Goal: Information Seeking & Learning: Learn about a topic

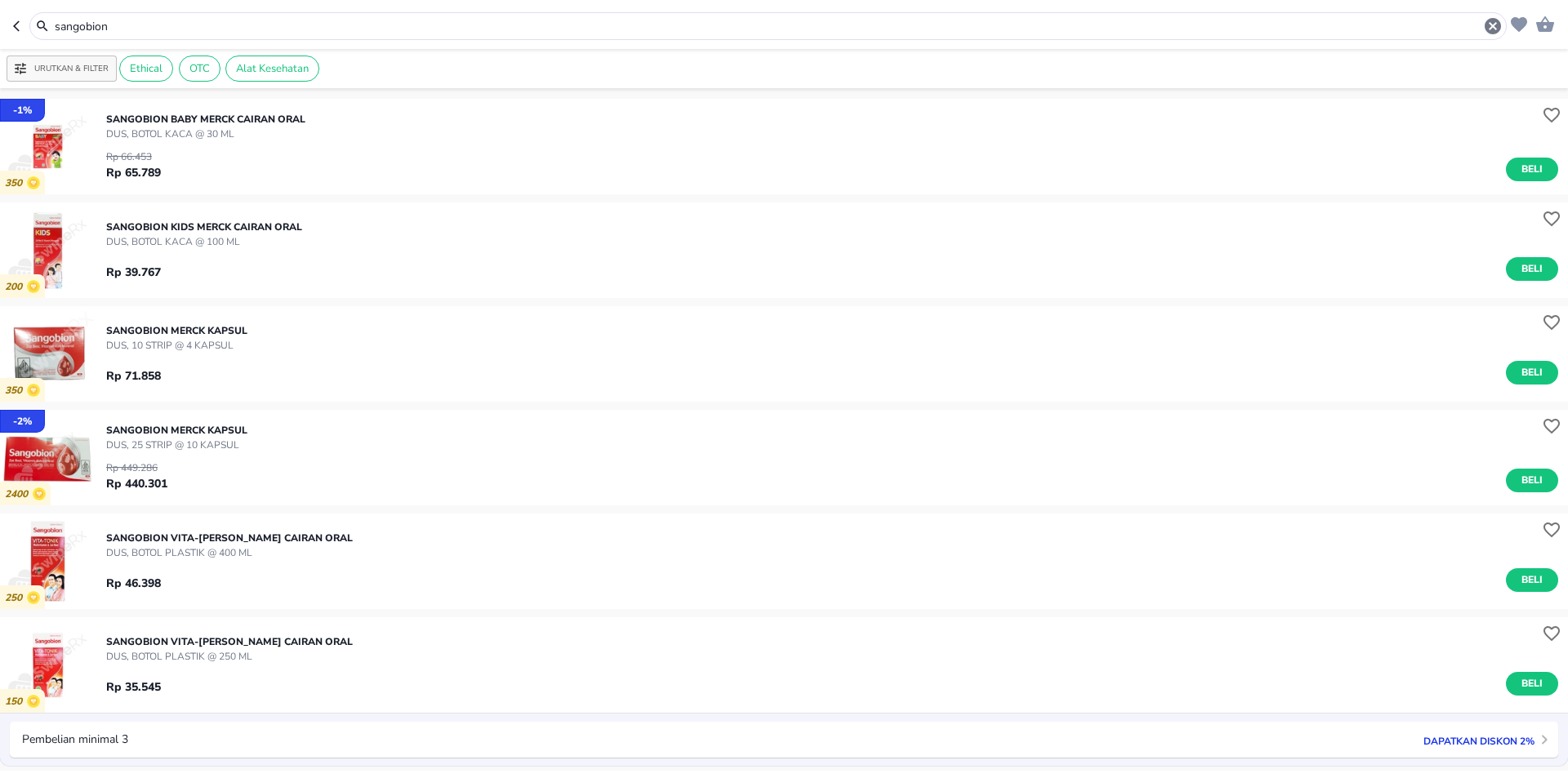
scroll to position [81, 0]
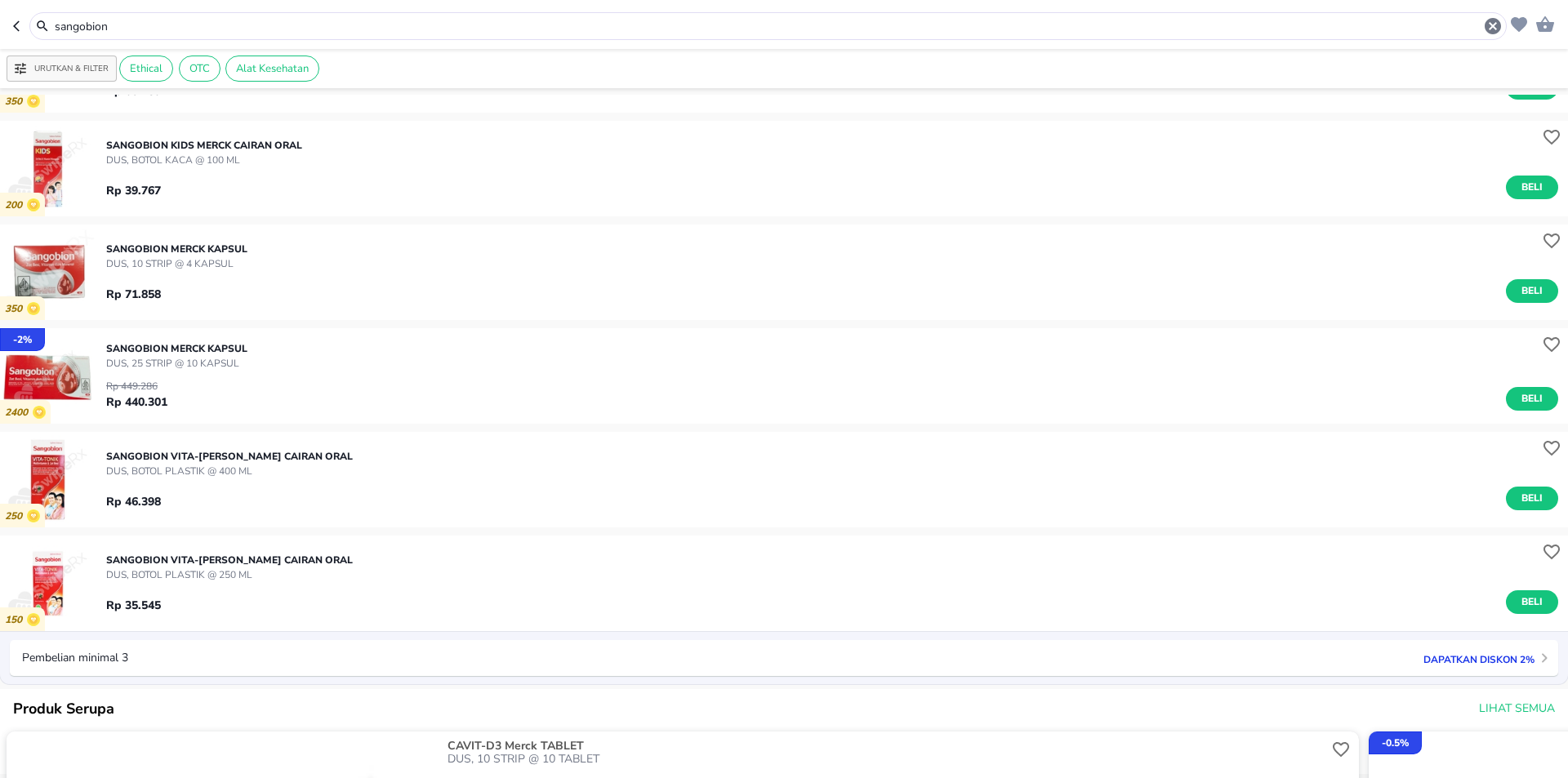
click at [600, 35] on input "sangobion" at bounding box center [768, 26] width 1430 height 17
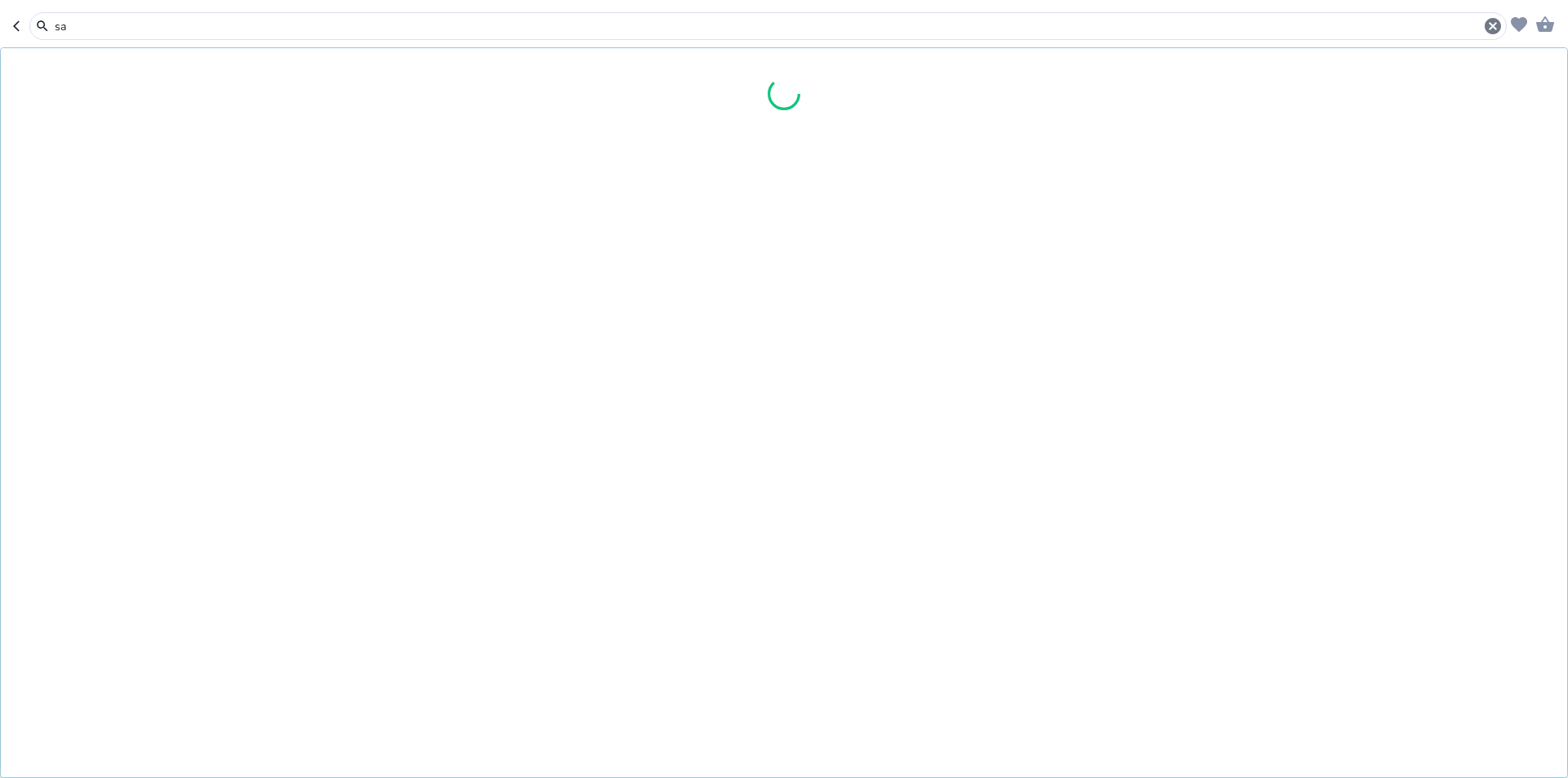
type input "s"
type input "folamil"
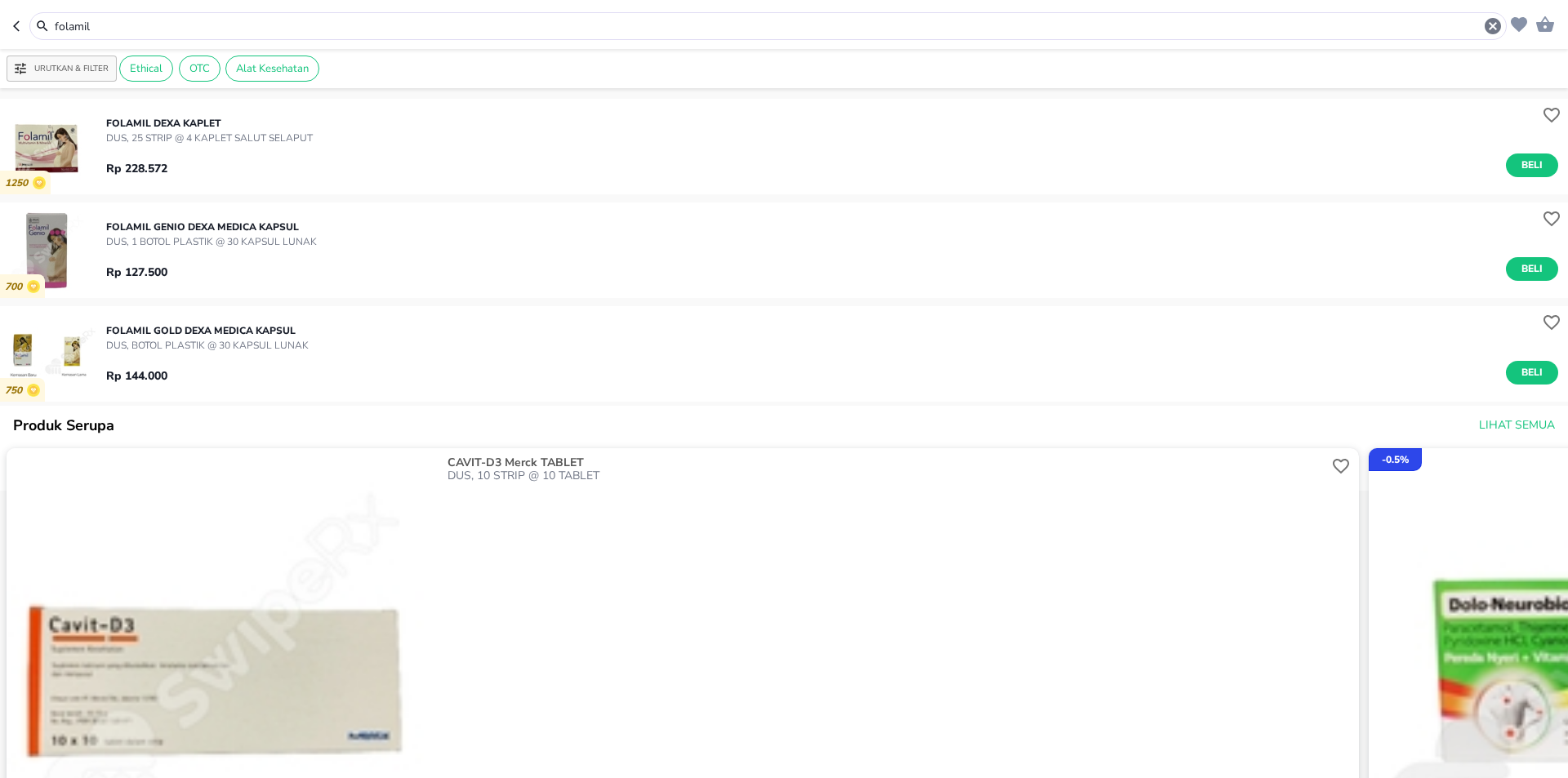
click at [34, 149] on img "button" at bounding box center [47, 146] width 96 height 96
